Goal: Task Accomplishment & Management: Use online tool/utility

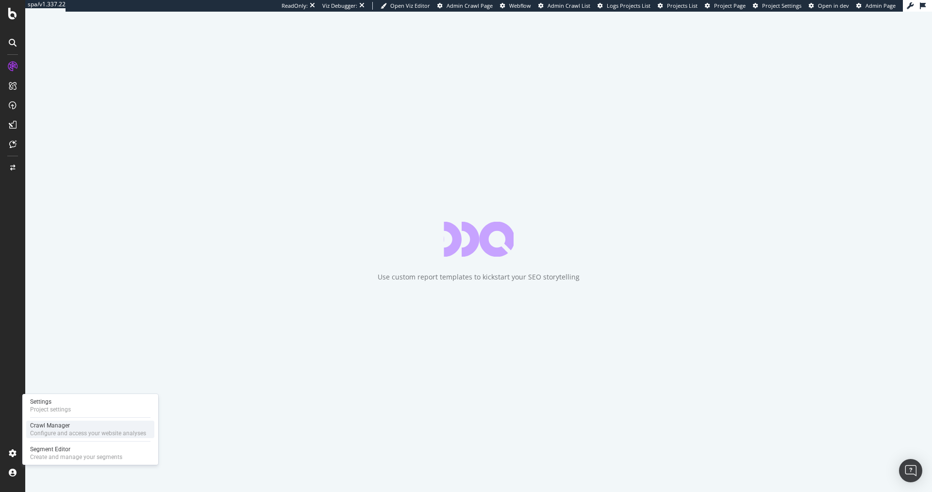
click at [63, 426] on div "Crawl Manager" at bounding box center [88, 426] width 116 height 8
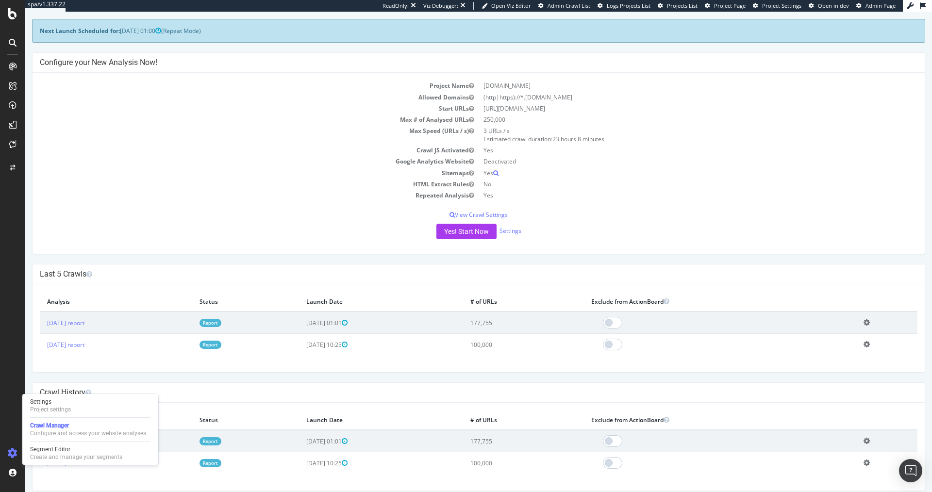
scroll to position [43, 0]
click at [449, 233] on button "Yes! Start Now" at bounding box center [466, 231] width 60 height 16
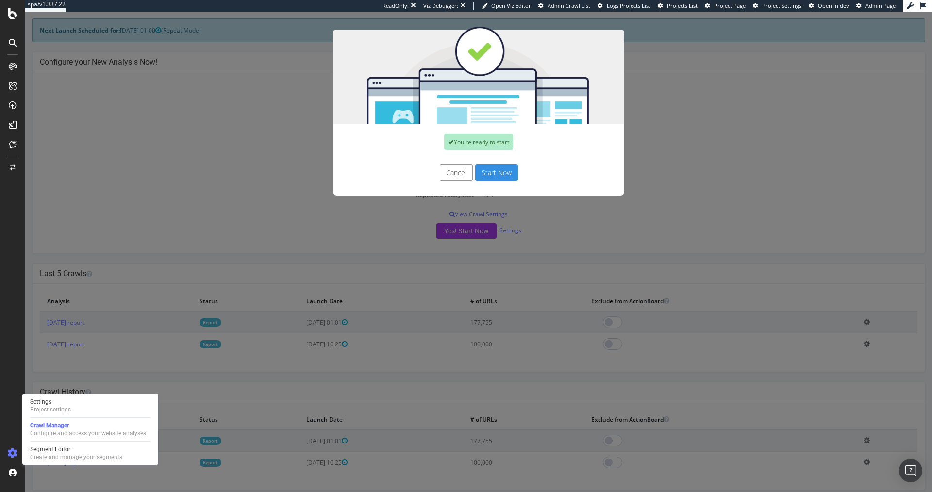
click at [489, 169] on button "Start Now" at bounding box center [496, 173] width 43 height 17
